Goal: Find specific page/section: Find specific page/section

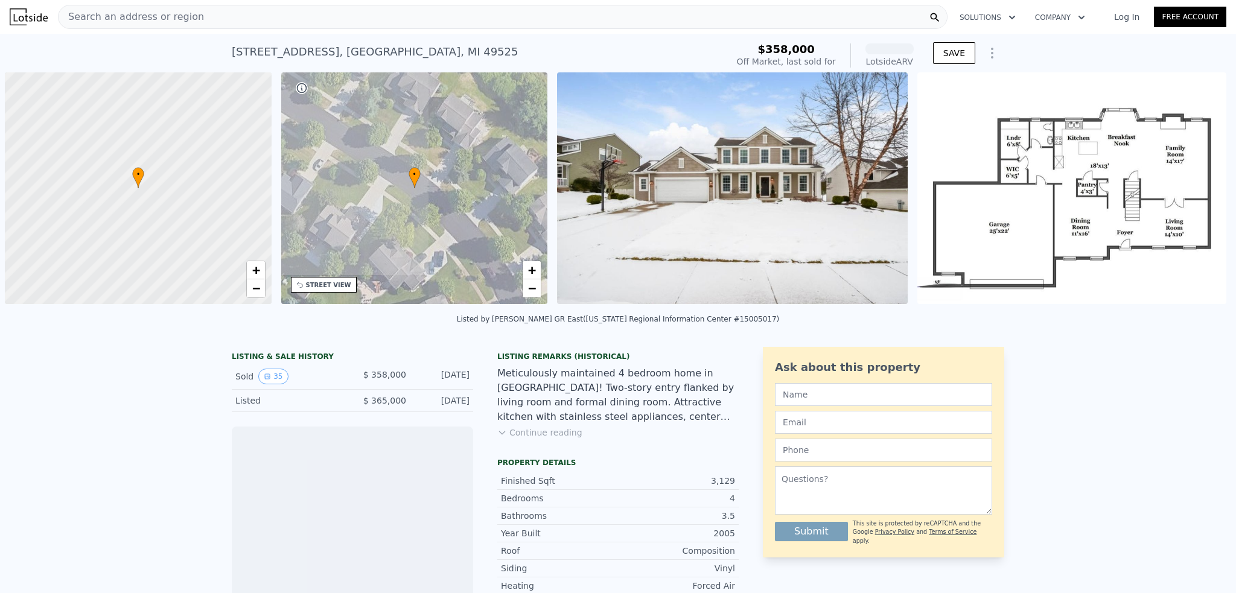
scroll to position [0, 5]
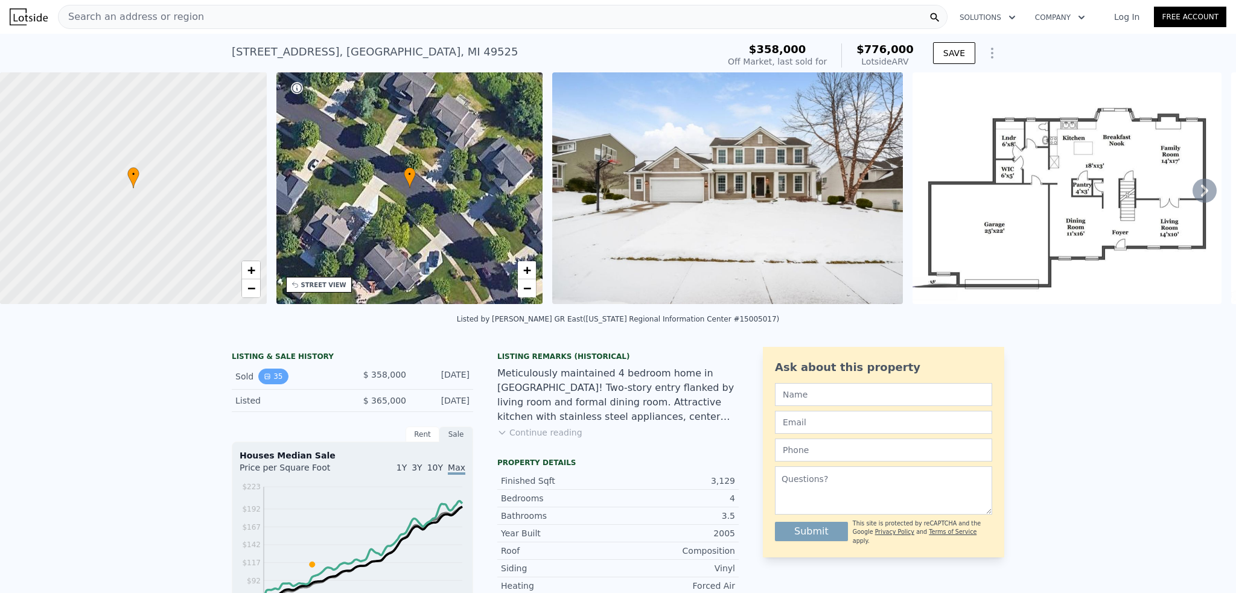
click at [269, 385] on button "35" at bounding box center [273, 377] width 30 height 16
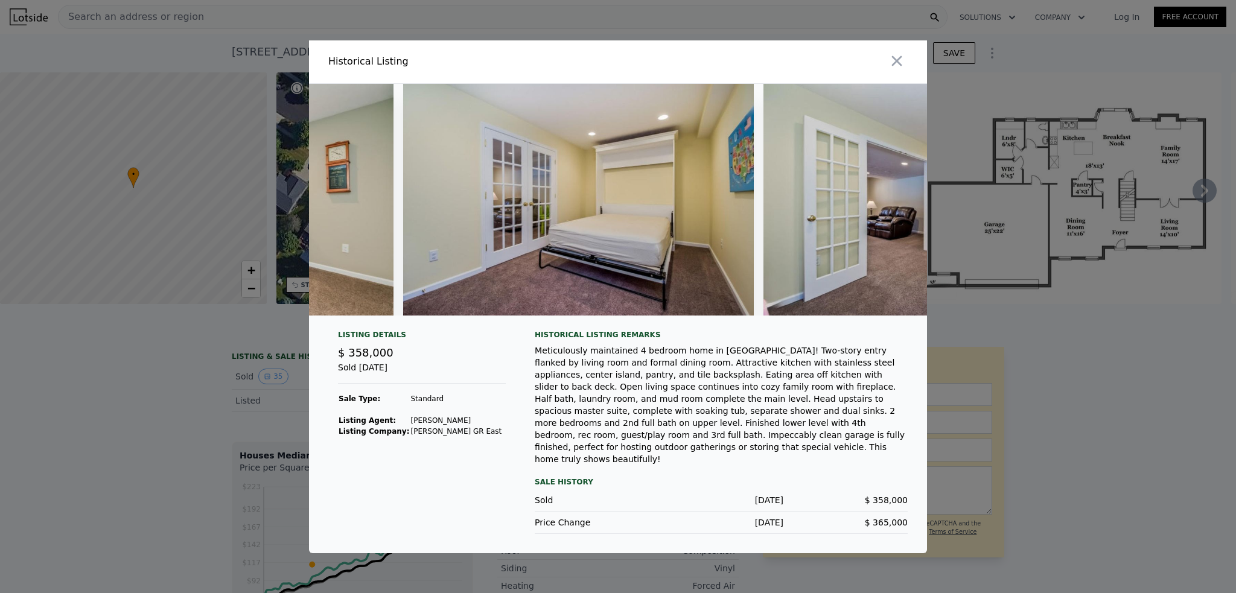
scroll to position [0, 8226]
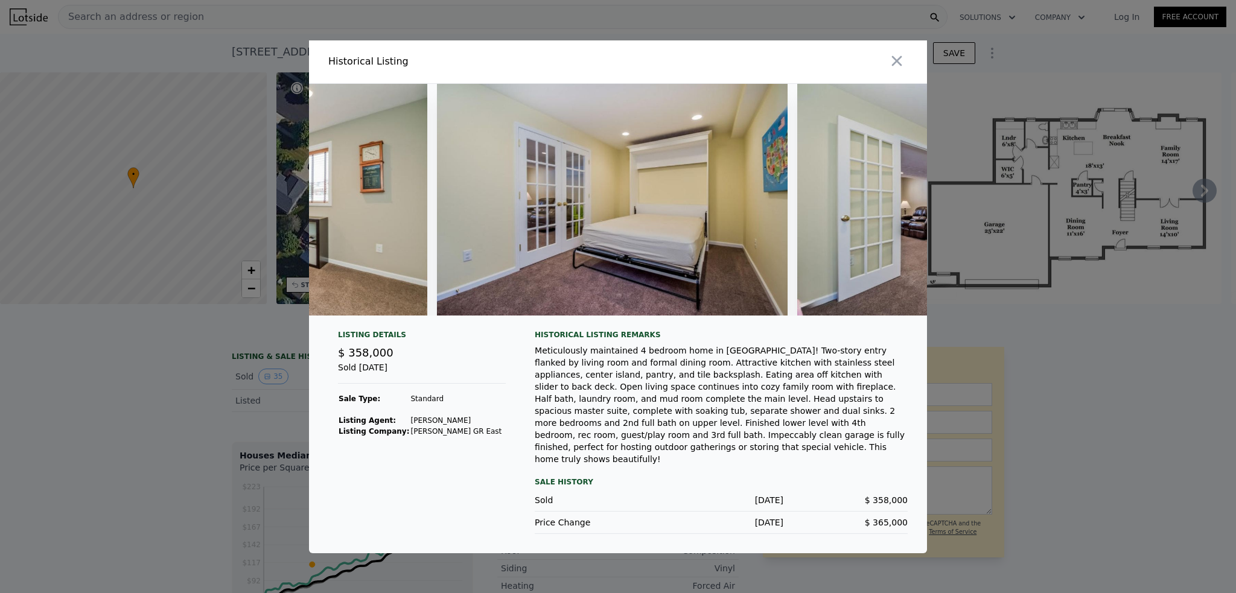
drag, startPoint x: 106, startPoint y: 423, endPoint x: 99, endPoint y: 353, distance: 70.3
click at [106, 403] on div at bounding box center [618, 296] width 1236 height 593
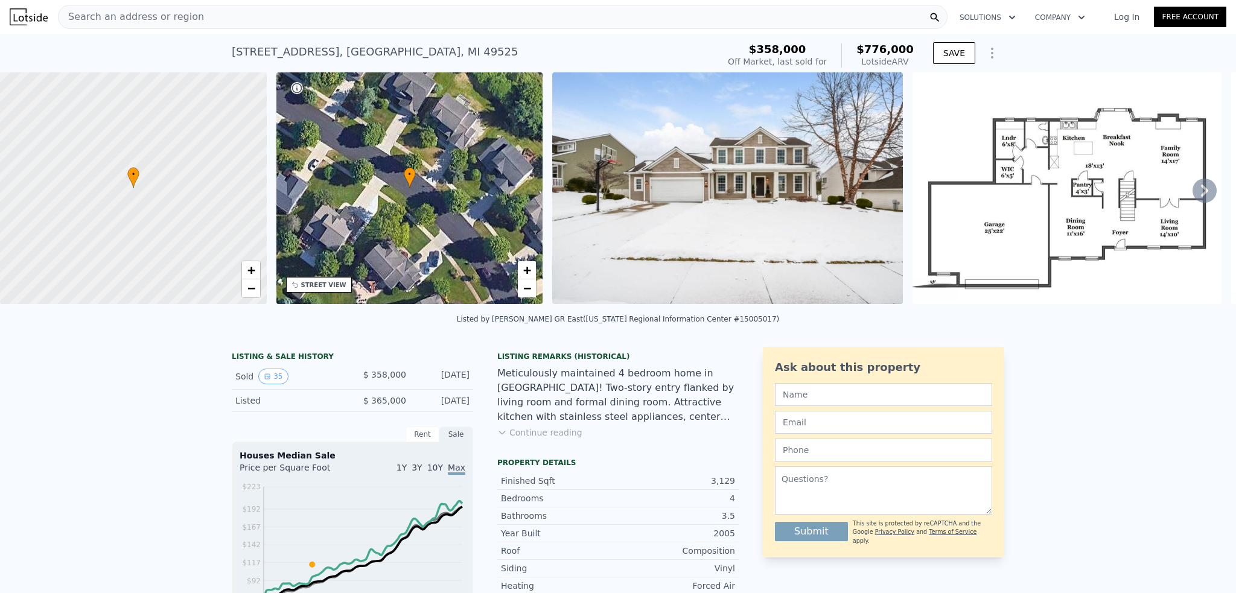
click at [152, 14] on span "Search an address or region" at bounding box center [132, 17] width 146 height 14
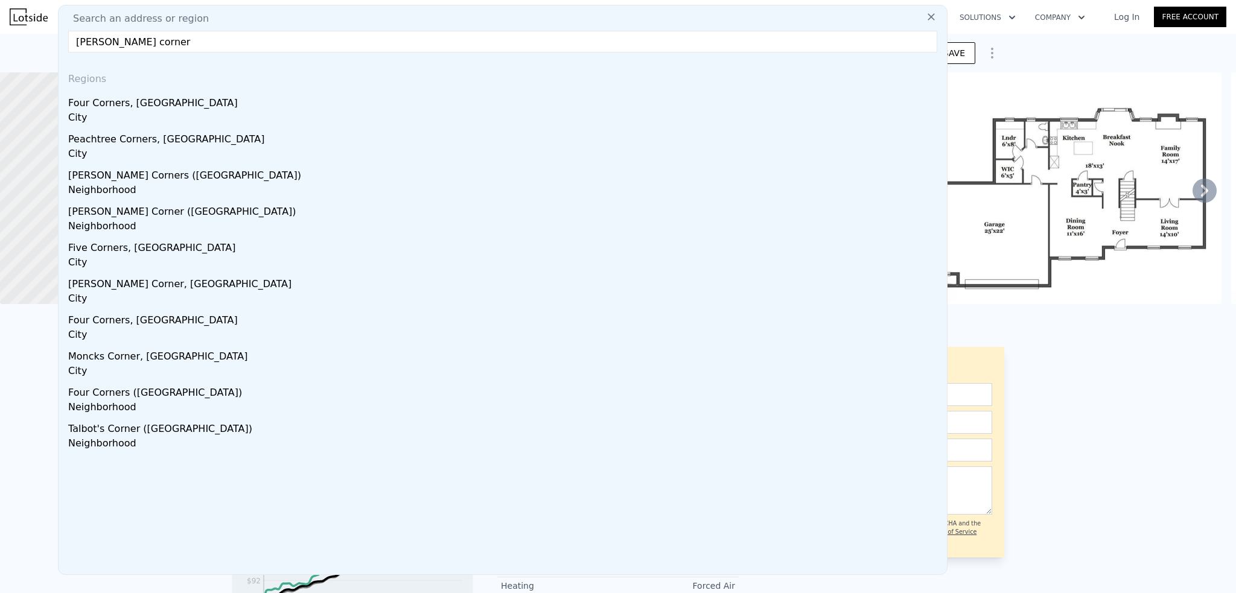
drag, startPoint x: 68, startPoint y: 39, endPoint x: 31, endPoint y: 39, distance: 36.8
click at [260, 45] on input "[PERSON_NAME] corner" at bounding box center [502, 42] width 869 height 22
drag, startPoint x: 197, startPoint y: 36, endPoint x: 54, endPoint y: 30, distance: 142.6
click at [74, 30] on div "Search an address or region [PERSON_NAME] corner Regions [GEOGRAPHIC_DATA], [GE…" at bounding box center [503, 290] width 890 height 571
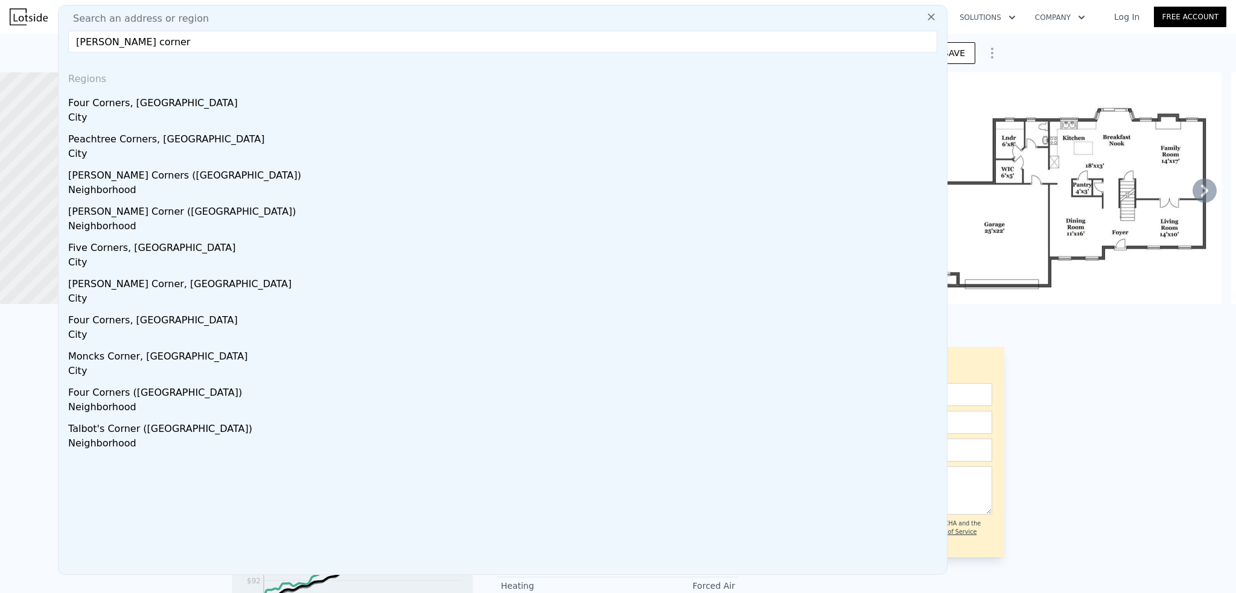
paste input "[STREET_ADDRESS][PERSON_NAME][PERSON_NAME]"
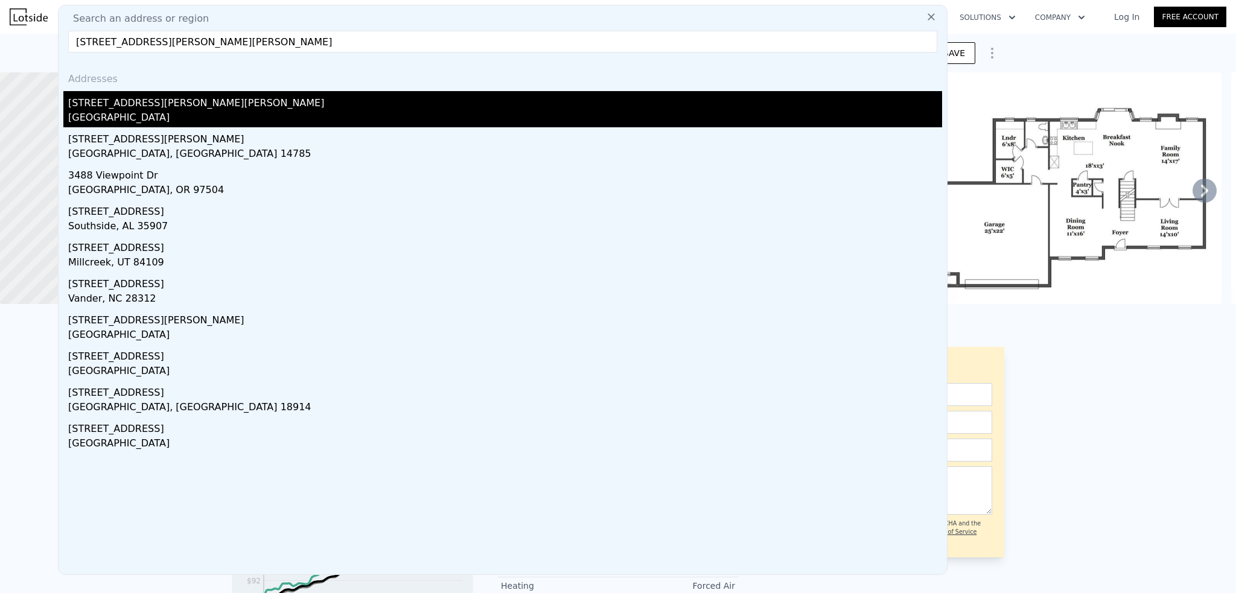
type input "[STREET_ADDRESS][PERSON_NAME][PERSON_NAME]"
click at [147, 107] on div "[STREET_ADDRESS][PERSON_NAME][PERSON_NAME]" at bounding box center [505, 100] width 874 height 19
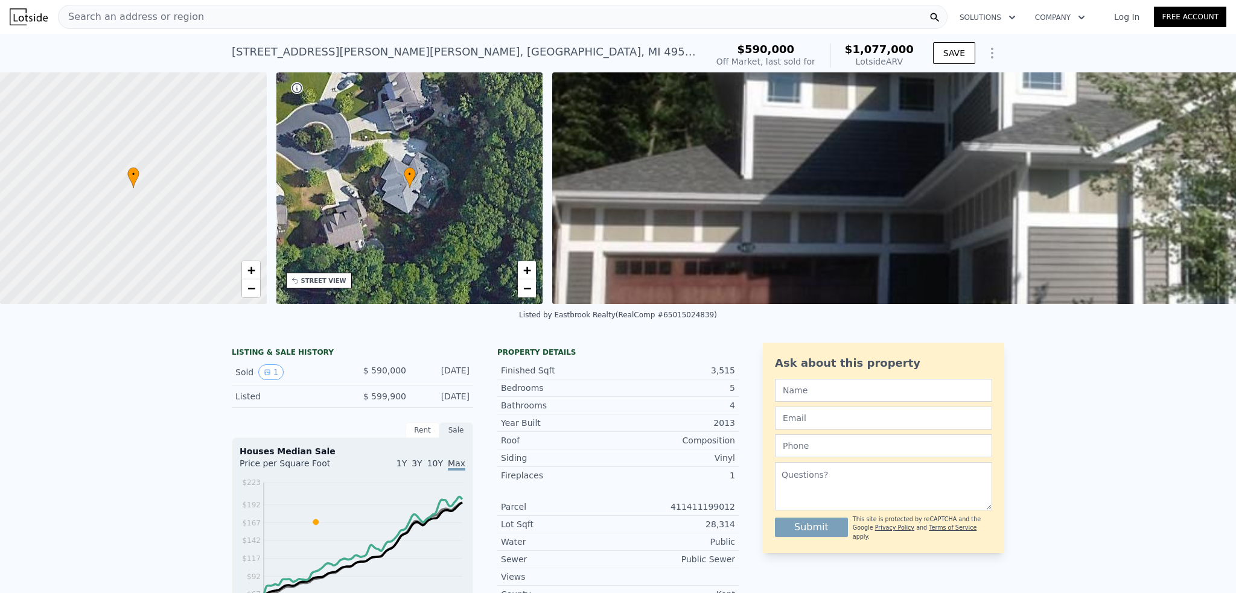
click at [210, 22] on div "Search an address or region" at bounding box center [503, 17] width 890 height 24
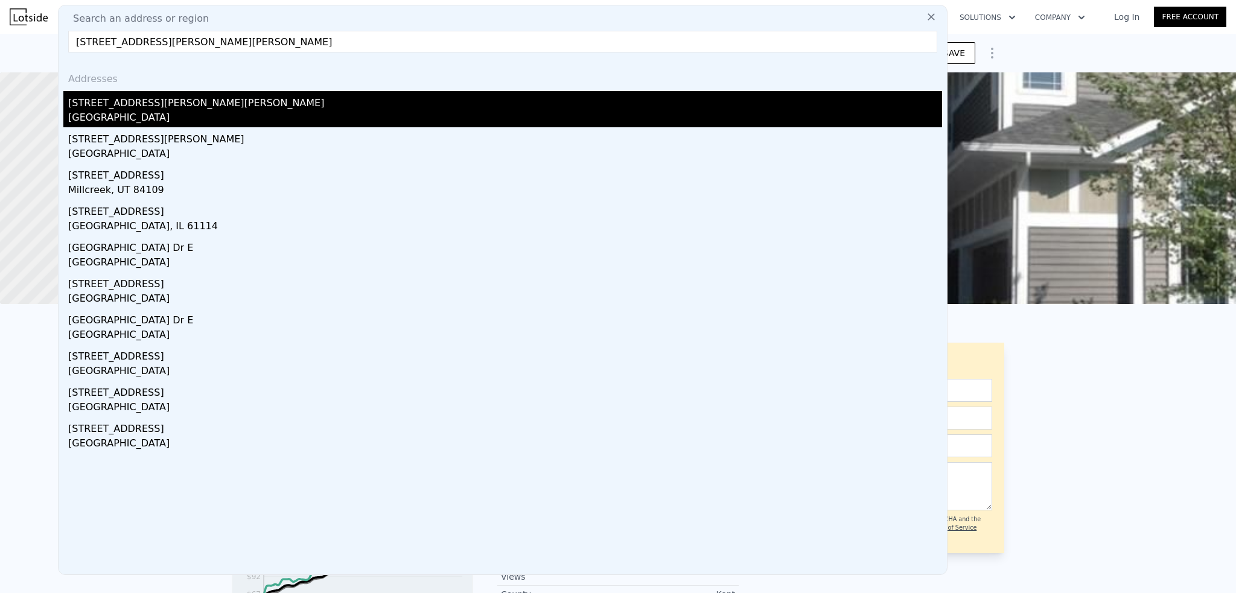
type input "[STREET_ADDRESS][PERSON_NAME][PERSON_NAME]"
click at [139, 104] on div "[STREET_ADDRESS][PERSON_NAME][PERSON_NAME]" at bounding box center [505, 100] width 874 height 19
